Goal: Information Seeking & Learning: Learn about a topic

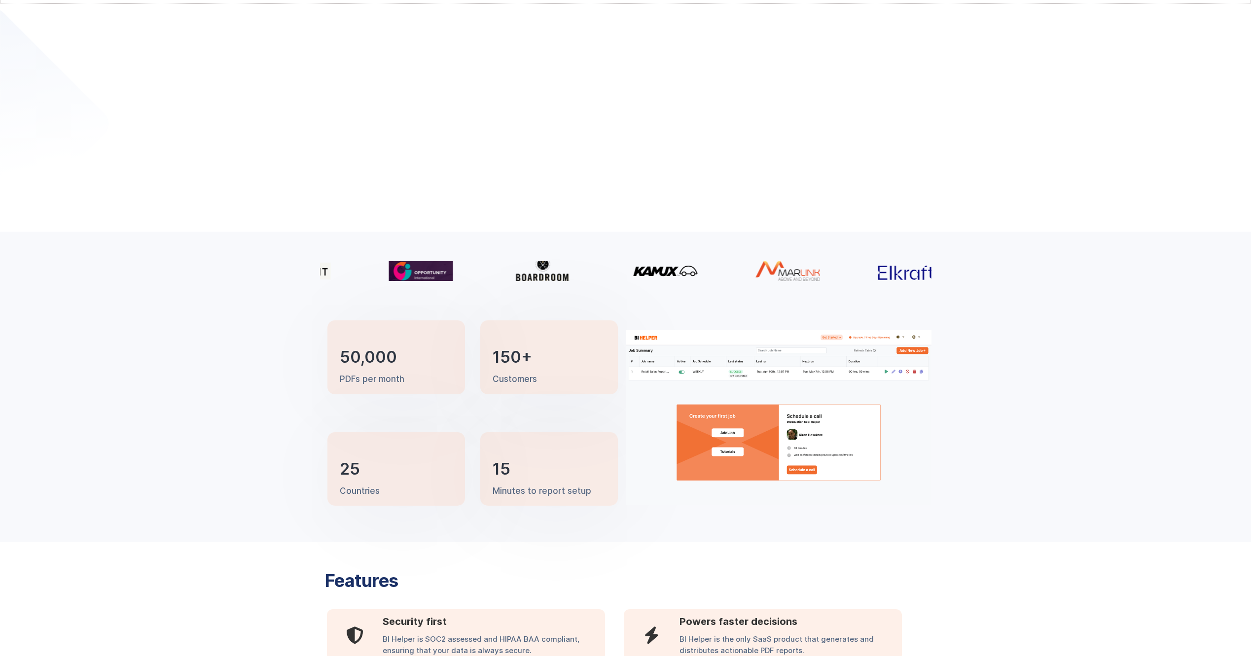
click at [605, 137] on div "Automated PDF Reports from Power BI and Tableau" at bounding box center [465, 126] width 291 height 96
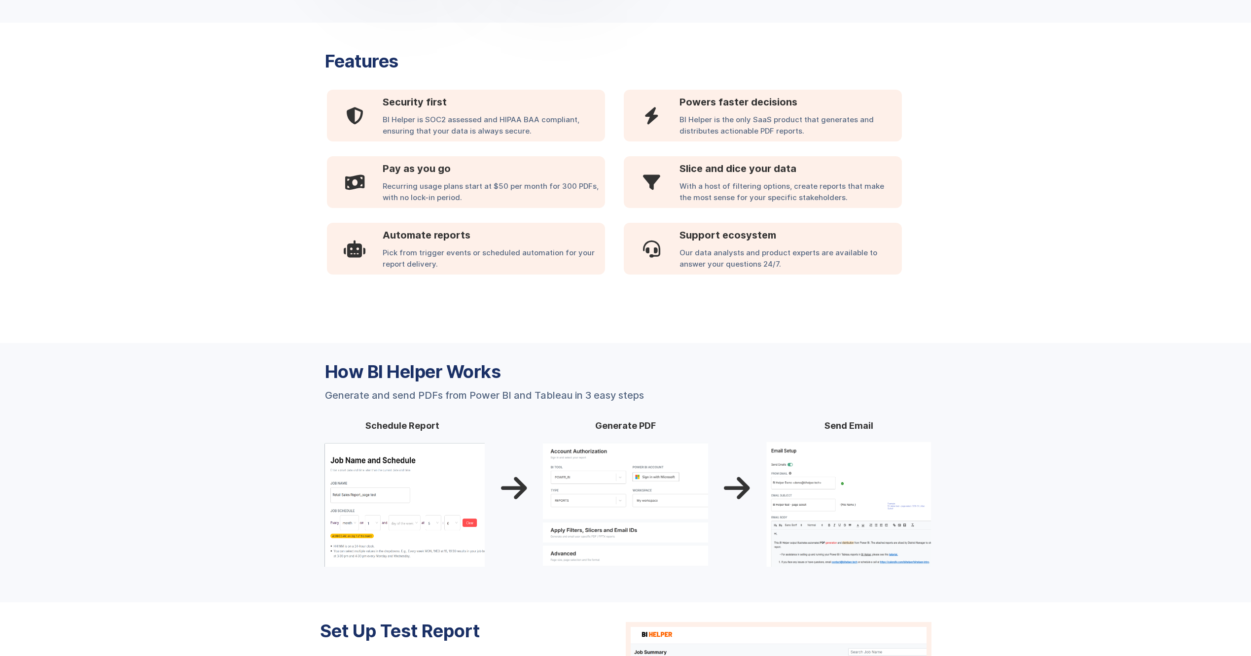
scroll to position [241, 0]
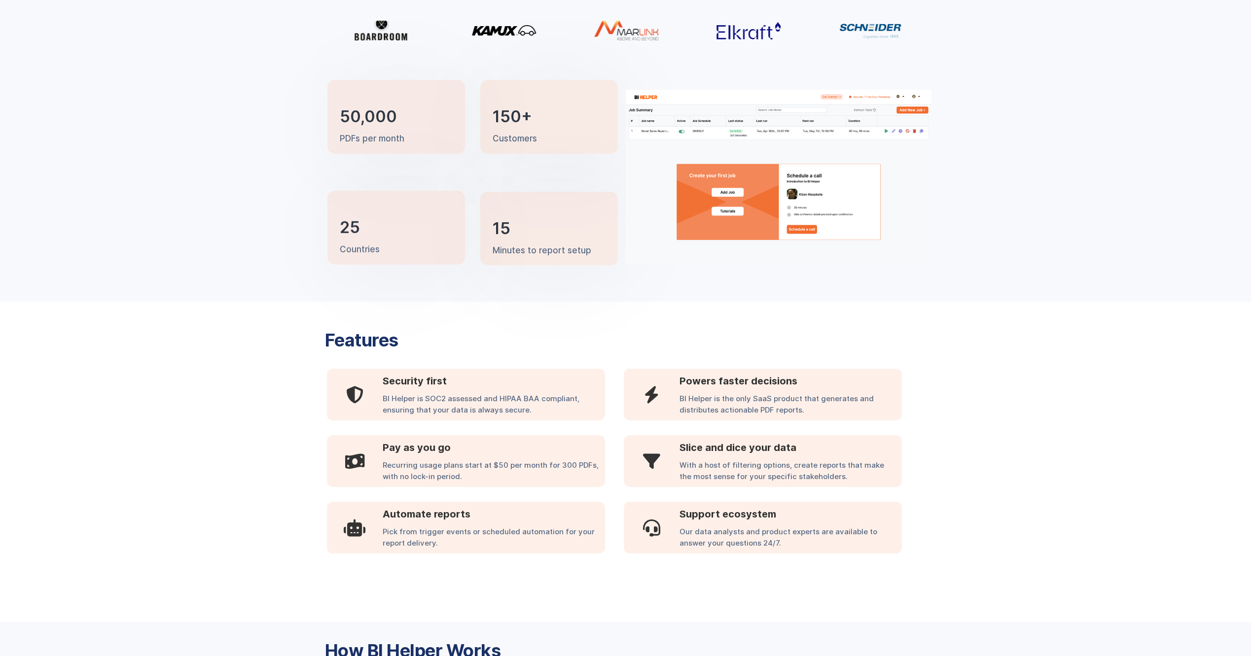
click at [398, 231] on div "25 Countries" at bounding box center [397, 228] width 138 height 74
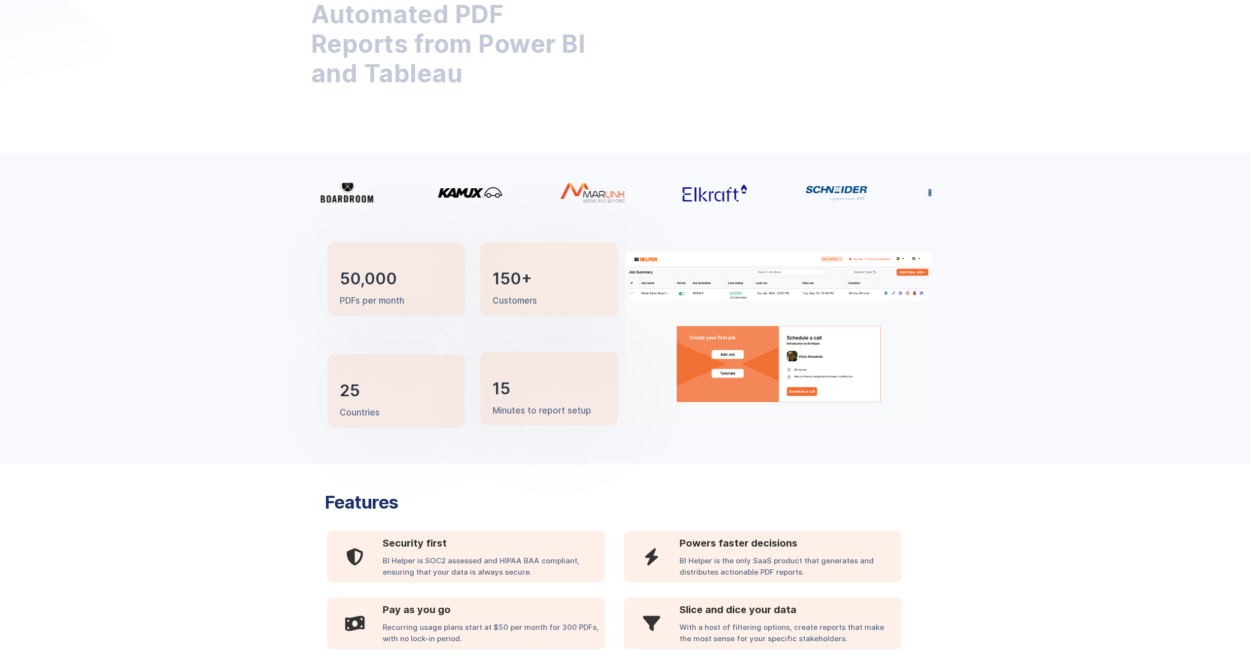
scroll to position [0, 0]
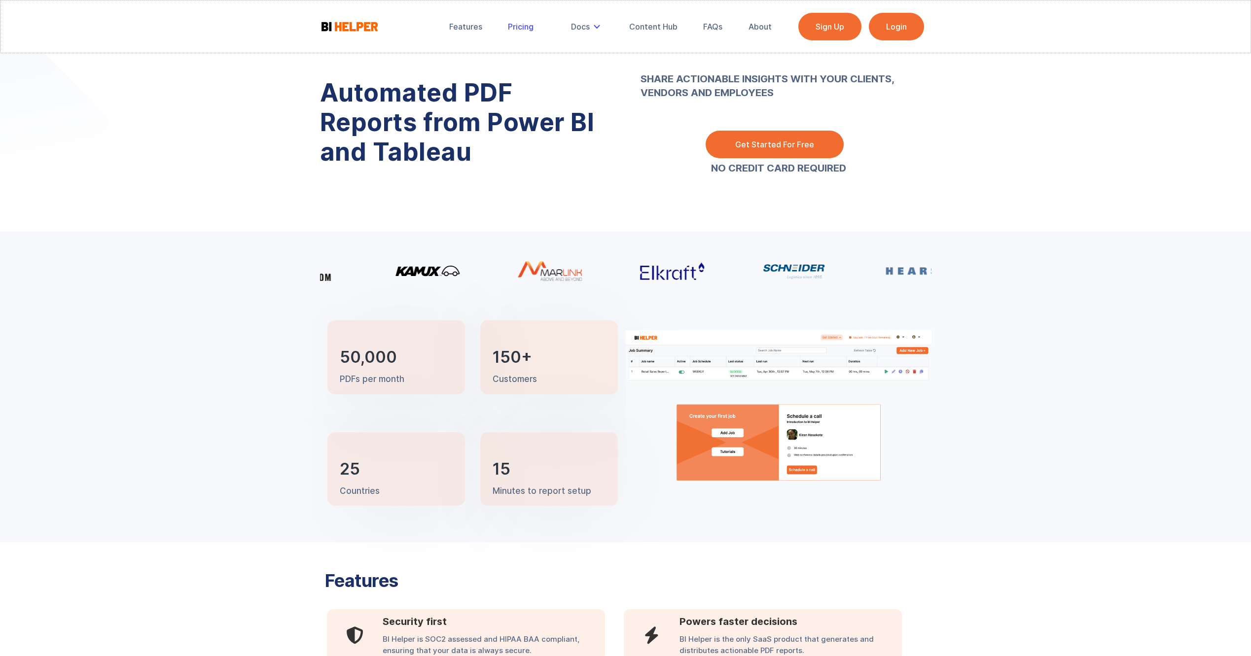
click at [535, 27] on link "Pricing" at bounding box center [520, 27] width 39 height 22
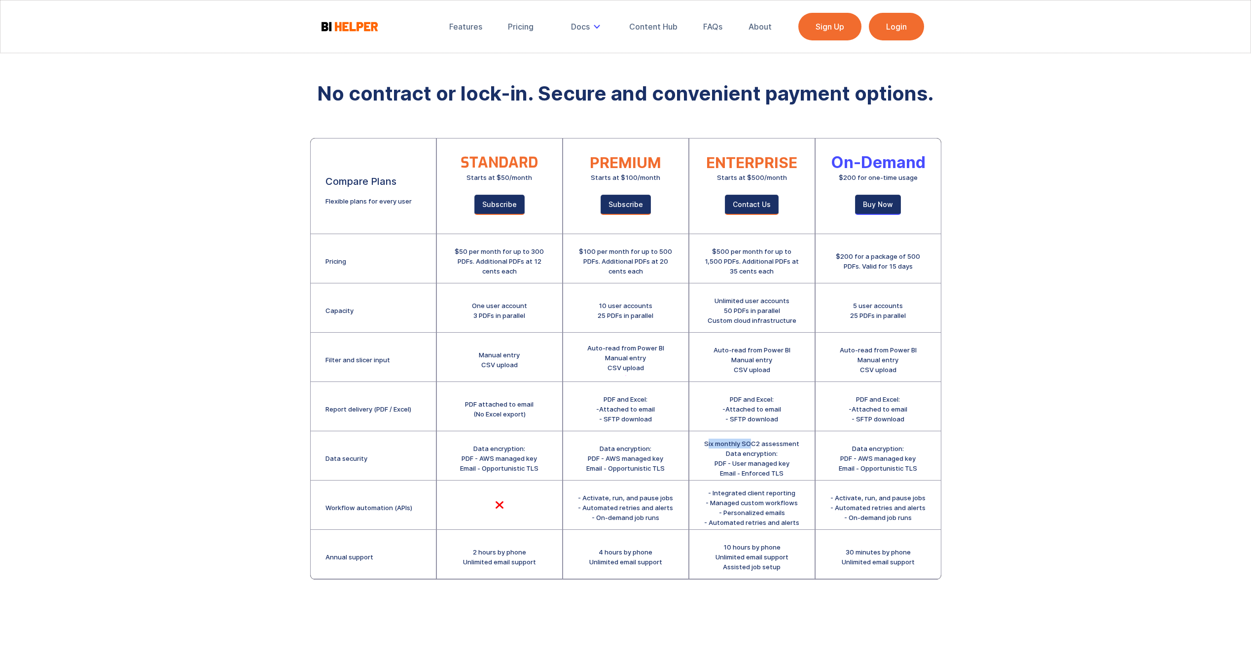
drag, startPoint x: 708, startPoint y: 440, endPoint x: 754, endPoint y: 442, distance: 45.4
click at [752, 442] on div "Six monthly SOC2 assessment Data encryption: PDF - User managed key Email - Enf…" at bounding box center [751, 458] width 95 height 39
drag, startPoint x: 472, startPoint y: 443, endPoint x: 509, endPoint y: 450, distance: 37.7
click at [506, 449] on div "Data encryption: PDF - AWS managed key Email - Opportunistic TLS" at bounding box center [499, 456] width 125 height 49
click at [513, 475] on div "Data encryption: PDF - AWS managed key Email - Opportunistic TLS" at bounding box center [499, 456] width 125 height 49
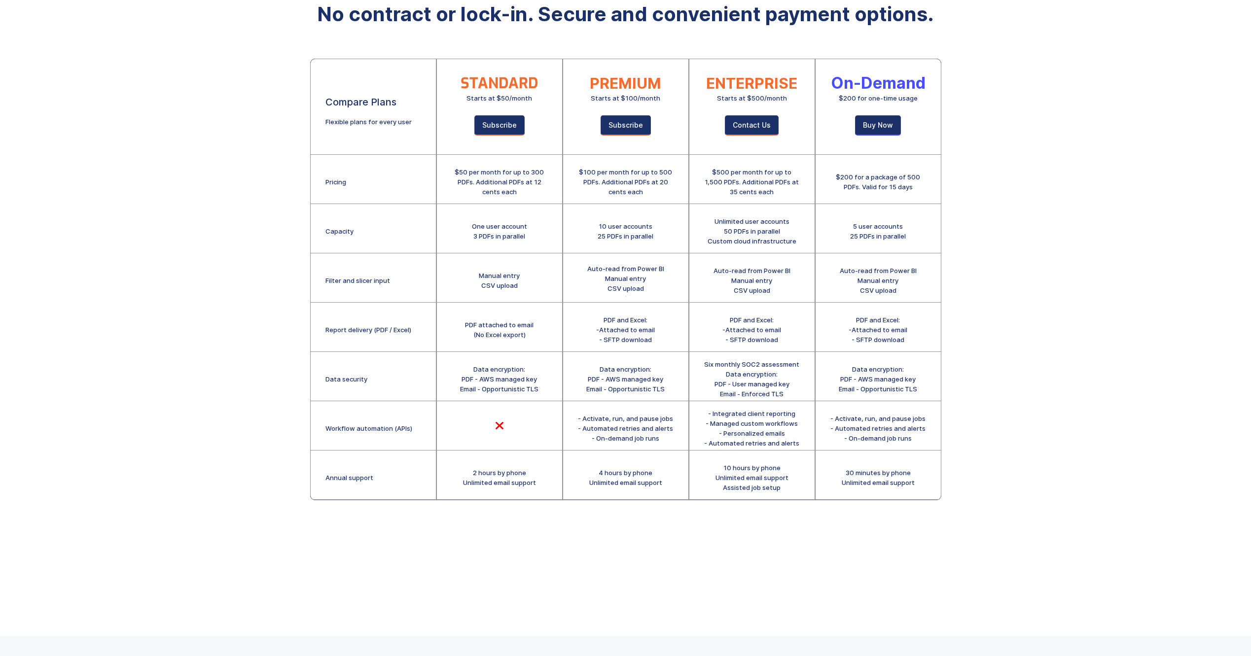
scroll to position [100, 0]
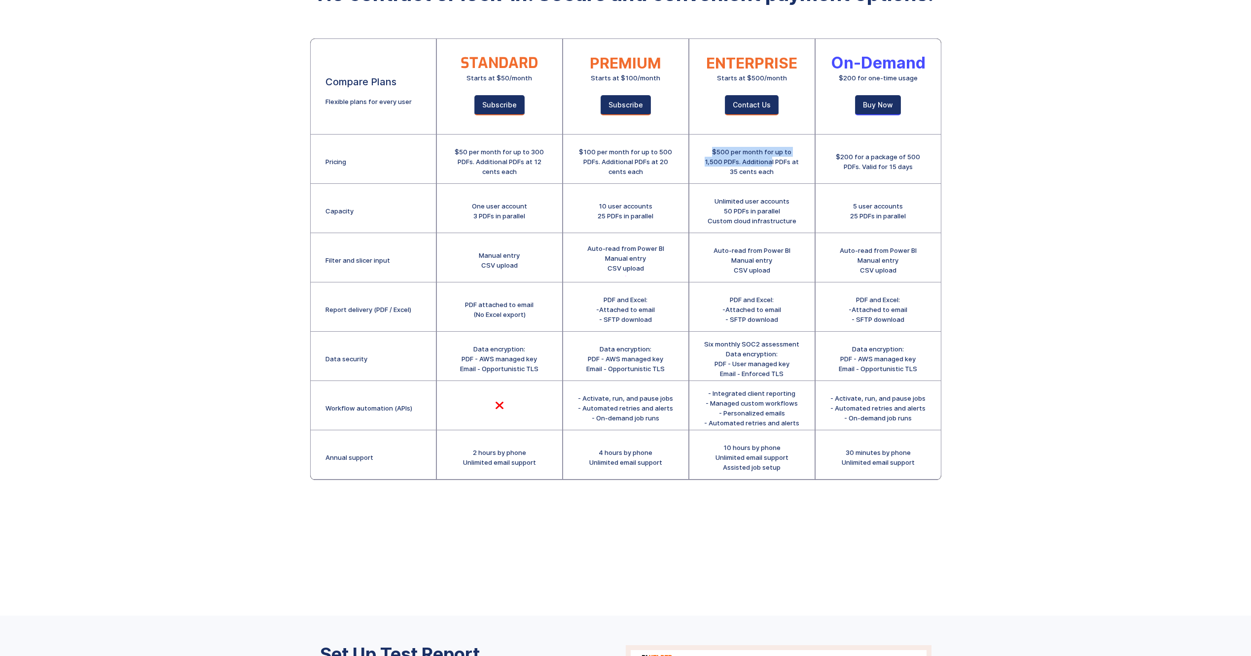
drag, startPoint x: 708, startPoint y: 150, endPoint x: 772, endPoint y: 165, distance: 65.8
click at [772, 165] on div "$500 per month for up to 1,500 PDFs. Additional PDFs at 35 cents each" at bounding box center [752, 162] width 96 height 30
click at [778, 173] on div "$500 per month for up to 1,500 PDFs. Additional PDFs at 35 cents each" at bounding box center [752, 162] width 96 height 30
drag, startPoint x: 780, startPoint y: 173, endPoint x: 703, endPoint y: 151, distance: 79.9
click at [703, 151] on div "$500 per month for up to 1,500 PDFs. Additional PDFs at 35 cents each" at bounding box center [752, 159] width 125 height 49
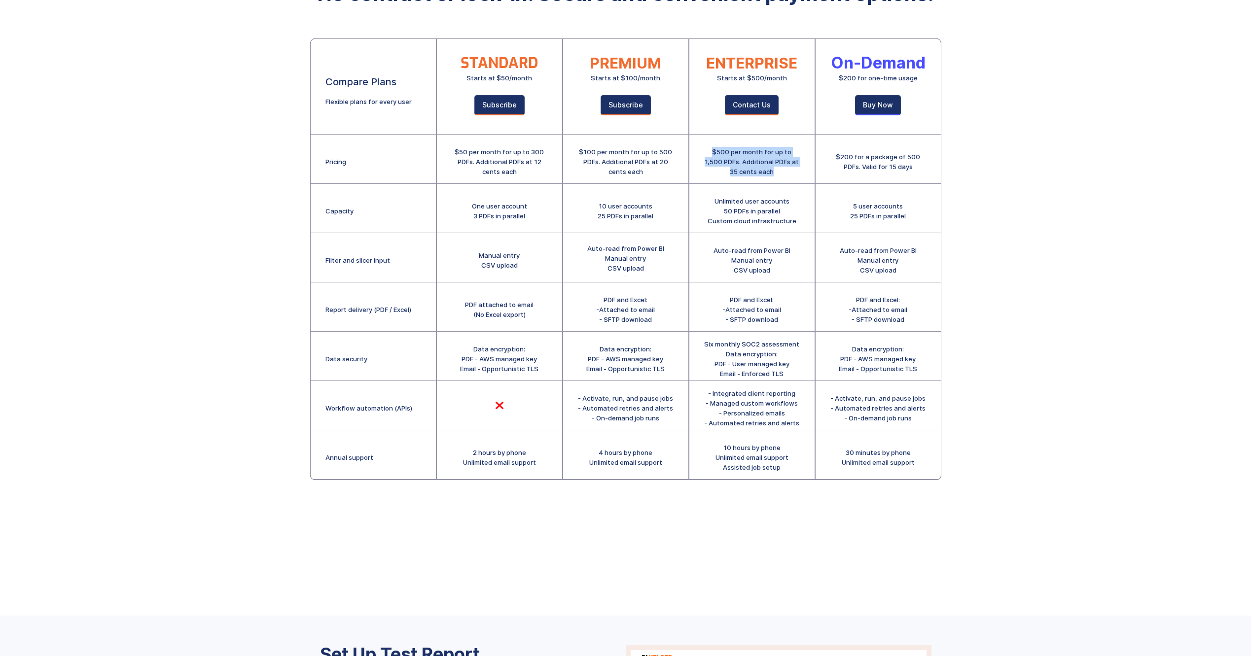
click at [748, 159] on div "$500 per month for up to 1,500 PDFs. Additional PDFs at 35 cents each" at bounding box center [752, 162] width 96 height 30
drag, startPoint x: 652, startPoint y: 174, endPoint x: 567, endPoint y: 147, distance: 89.5
click at [567, 147] on div "$100 per month for up to 500 PDFs. Additional PDFs at 20 cents each" at bounding box center [625, 159] width 125 height 49
click at [666, 175] on div "$100 per month for up to 500 PDFs. Additional PDFs at 20 cents each" at bounding box center [626, 162] width 96 height 30
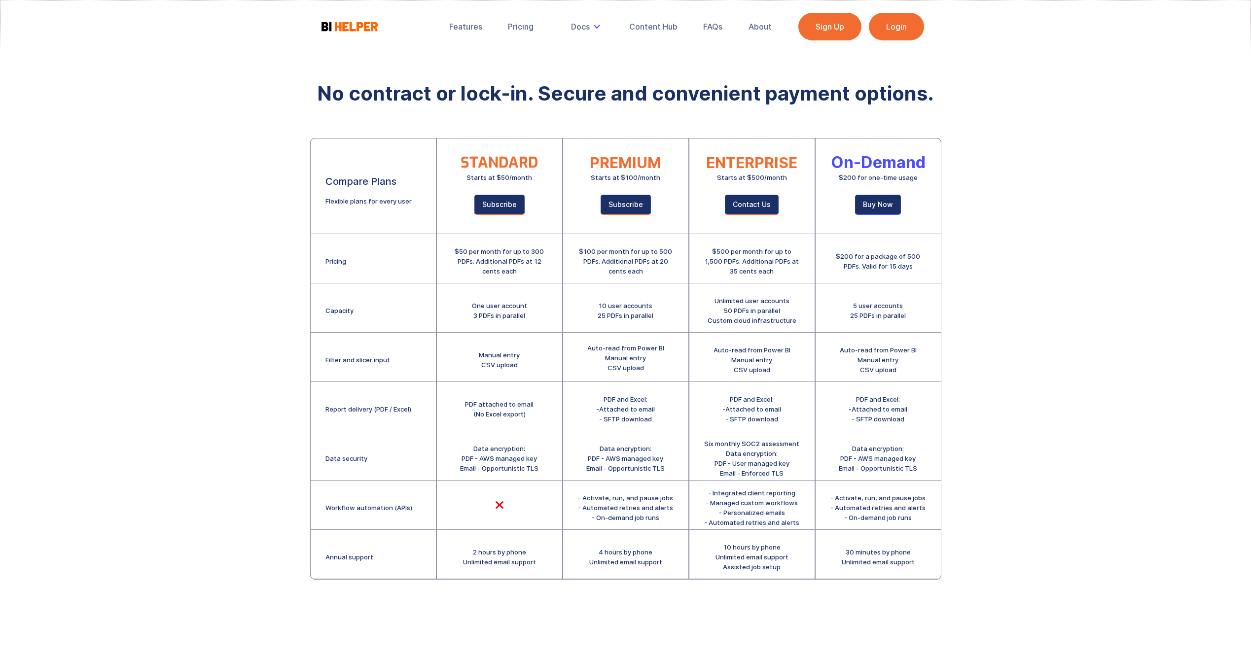
click at [894, 26] on link "Login" at bounding box center [896, 27] width 55 height 28
click at [1094, 260] on div "Features Pricing Secure Email Delivery Docs Tutorials Email Authentication API …" at bounding box center [625, 358] width 1251 height 716
